Goal: Navigation & Orientation: Find specific page/section

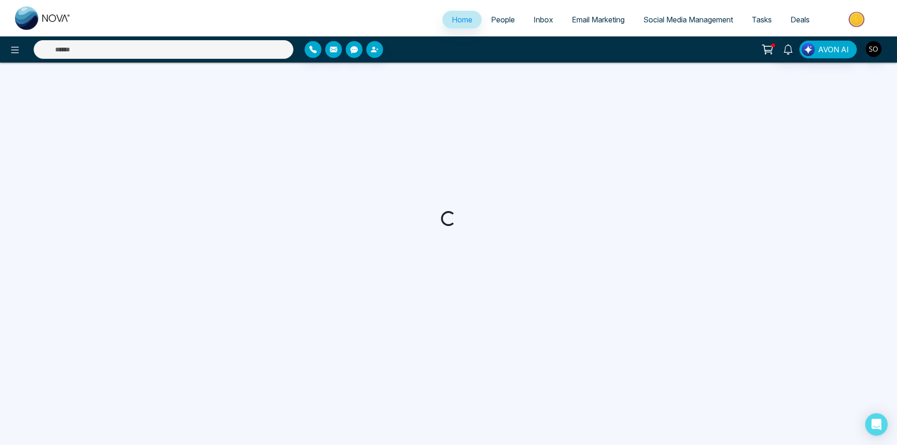
select select "*"
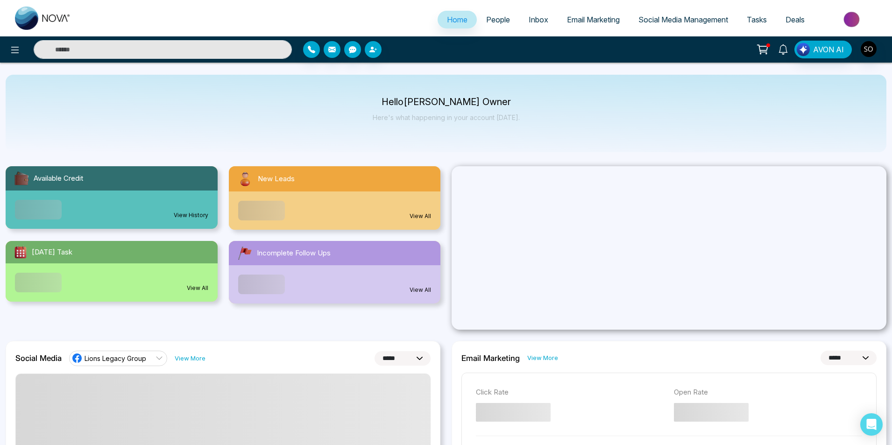
click at [788, 54] on icon at bounding box center [783, 49] width 10 height 10
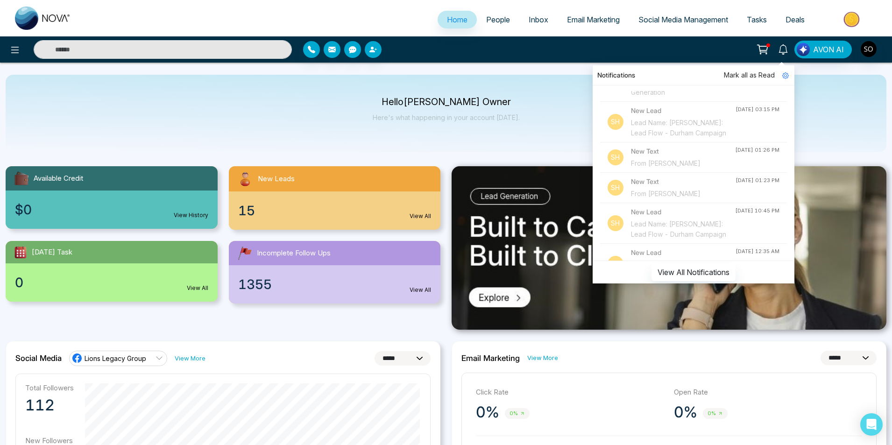
scroll to position [155, 0]
click at [685, 165] on div "From [PERSON_NAME]" at bounding box center [683, 160] width 105 height 10
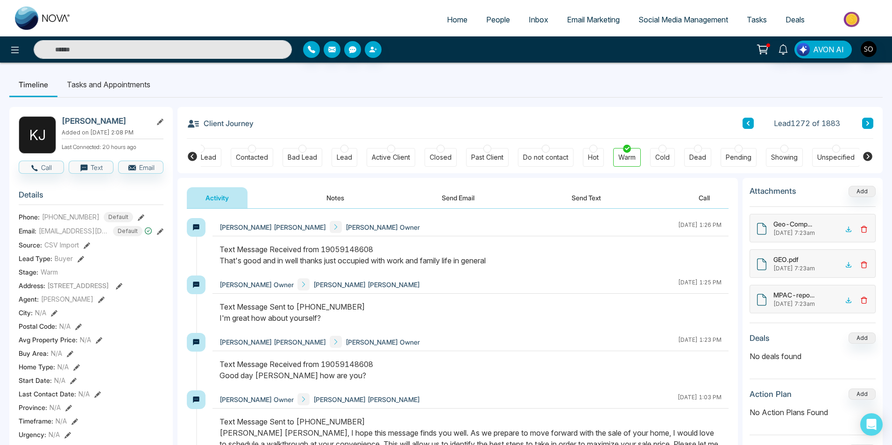
click at [497, 70] on div "Timeline Tasks and Appointments K J Kathy Anne Jones Added on April 23 2025 | 2…" at bounding box center [446, 419] width 892 height 712
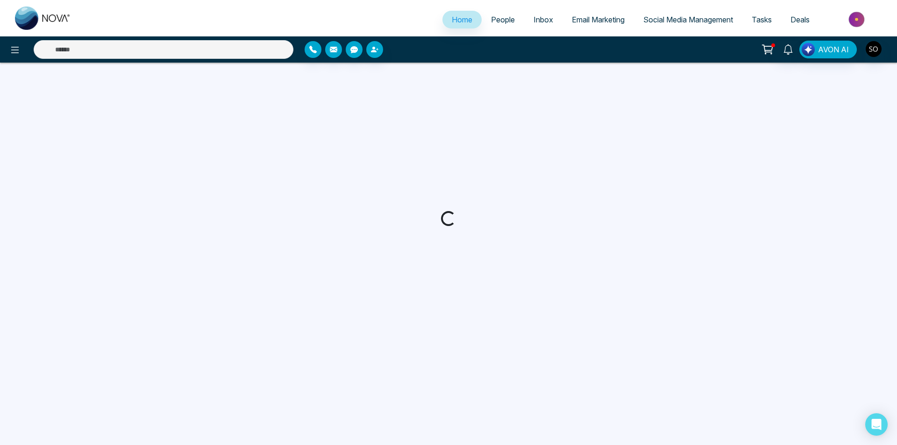
select select "*"
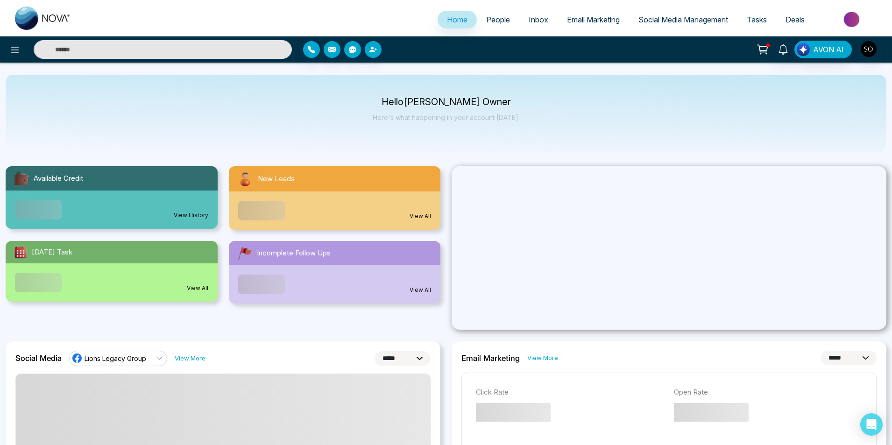
click at [492, 19] on span "People" at bounding box center [498, 19] width 24 height 9
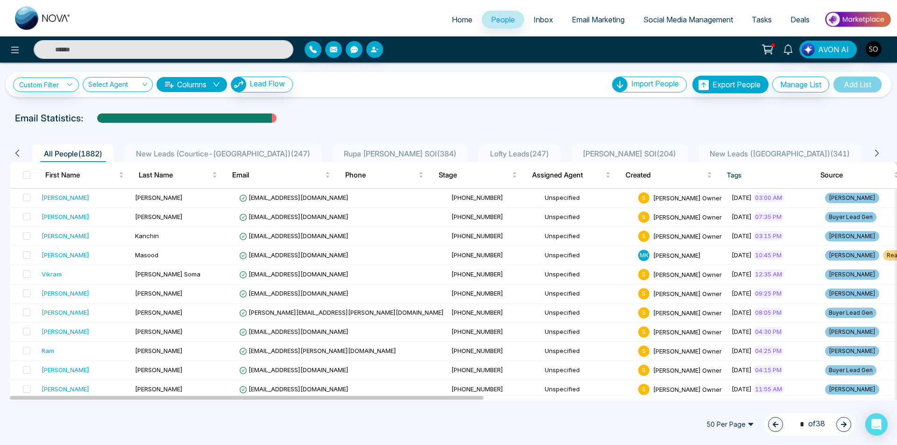
click at [877, 152] on icon at bounding box center [876, 153] width 8 height 8
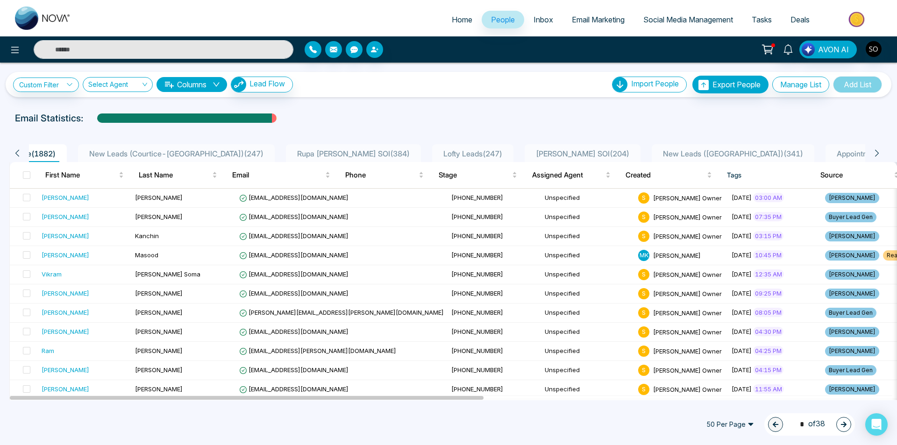
click at [877, 152] on icon at bounding box center [876, 153] width 8 height 8
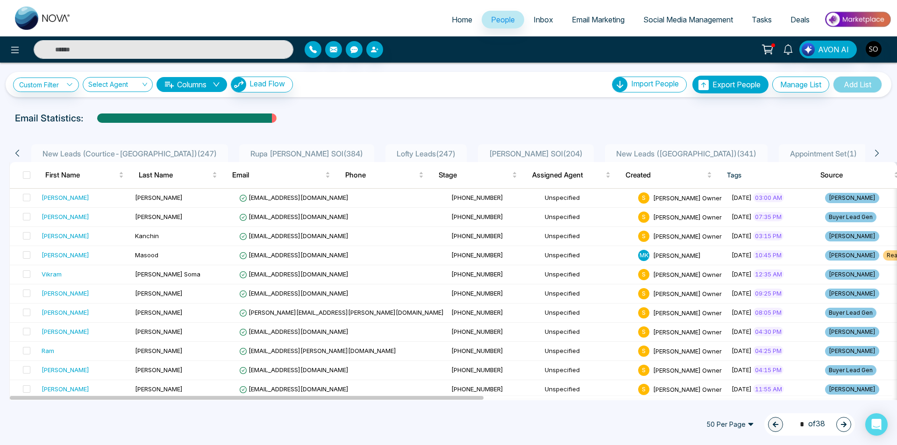
click at [877, 152] on icon at bounding box center [876, 153] width 8 height 8
click at [840, 152] on span "New Leads ([PERSON_NAME]) ( 156 )" at bounding box center [906, 153] width 133 height 9
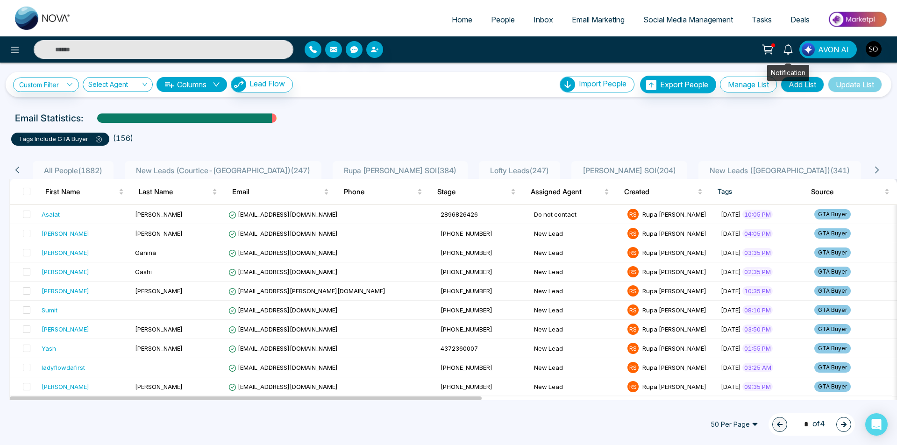
click at [785, 50] on icon at bounding box center [787, 49] width 9 height 10
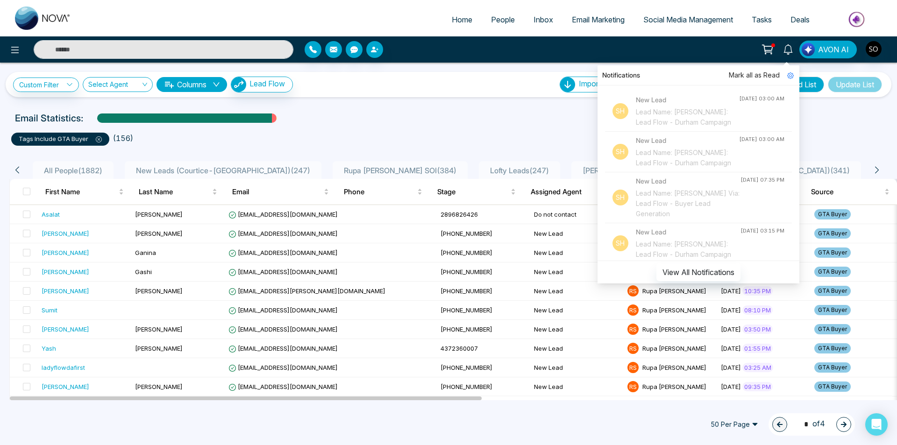
click at [850, 138] on ul "tags include GTA Buyer ( 156 )" at bounding box center [448, 137] width 874 height 17
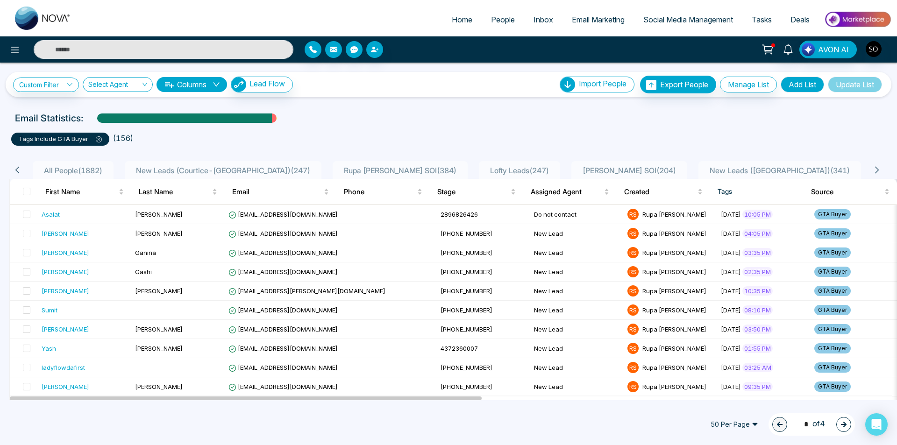
click at [19, 169] on icon at bounding box center [17, 170] width 8 height 8
click at [75, 174] on span "All People ( 1882 )" at bounding box center [73, 170] width 66 height 9
